Goal: Information Seeking & Learning: Learn about a topic

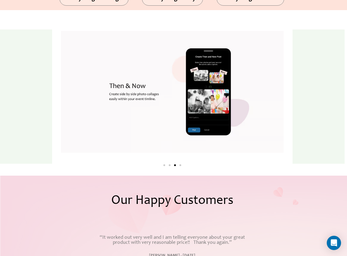
scroll to position [668, 0]
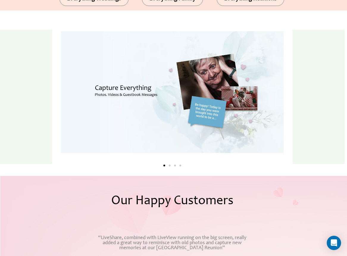
click at [181, 166] on span "Go to slide 4" at bounding box center [181, 166] width 2 height 2
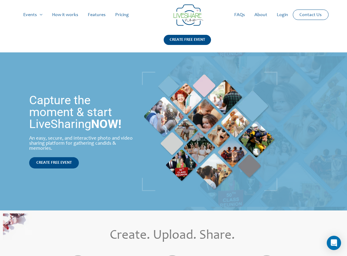
scroll to position [0, 0]
click at [99, 15] on link "Features" at bounding box center [96, 14] width 27 height 19
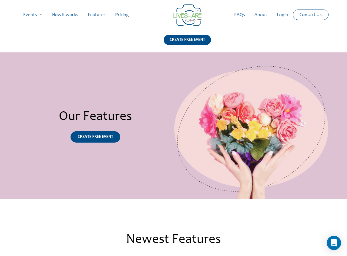
click at [121, 13] on link "Pricing" at bounding box center [122, 14] width 23 height 19
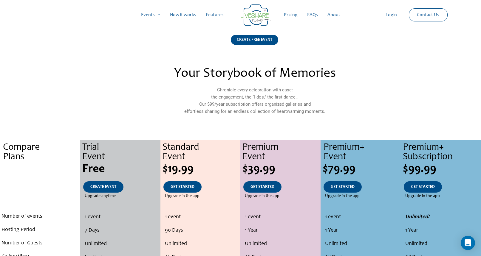
click at [216, 16] on link "Features" at bounding box center [214, 14] width 27 height 19
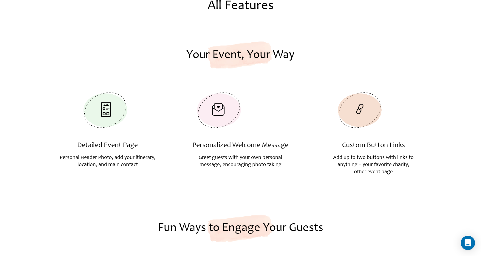
scroll to position [463, 0]
